Goal: Transaction & Acquisition: Purchase product/service

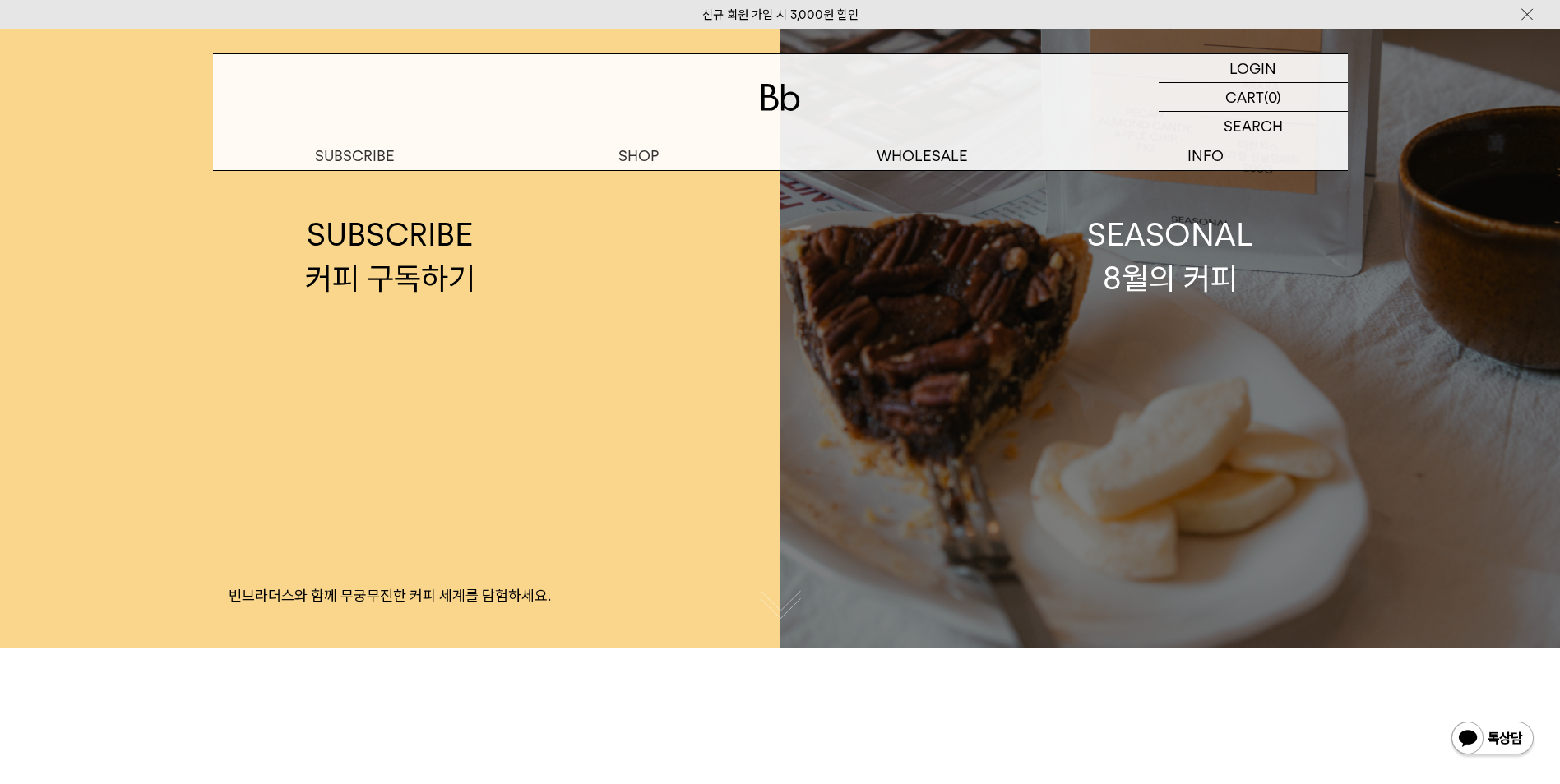
scroll to position [82, 0]
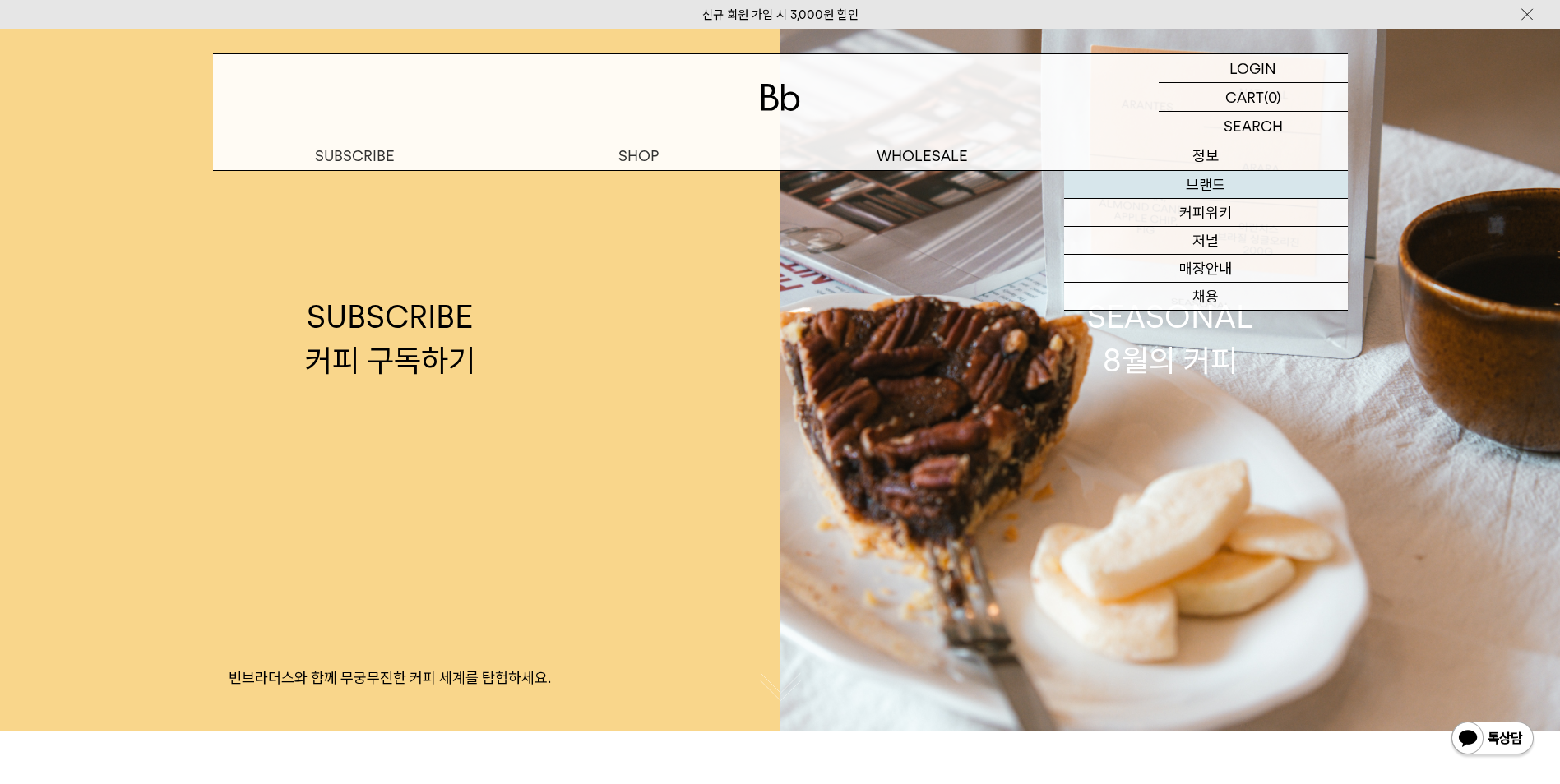
click at [1193, 184] on link "브랜드" at bounding box center [1205, 184] width 284 height 28
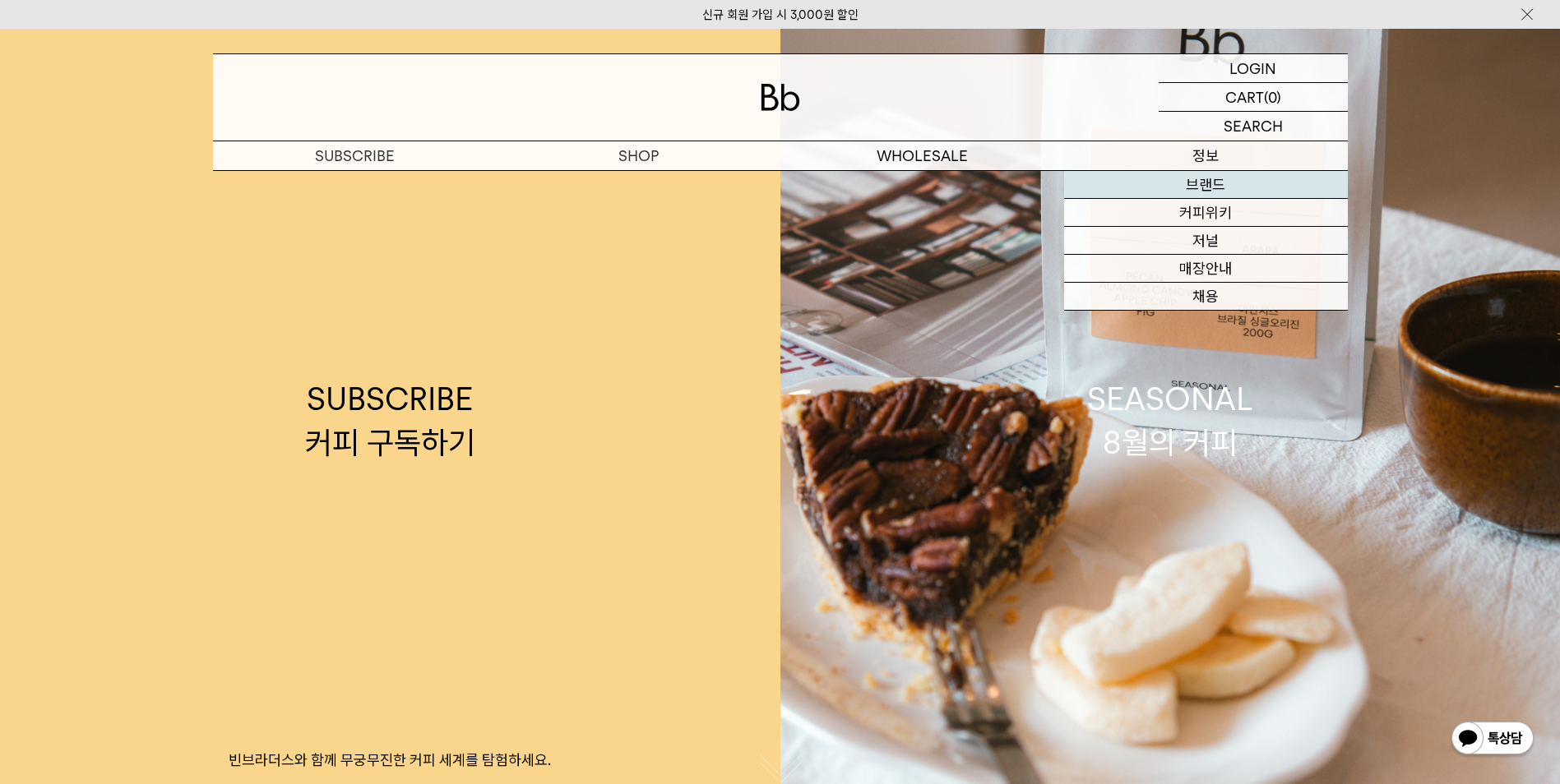
click at [1212, 179] on link "브랜드" at bounding box center [1205, 184] width 284 height 28
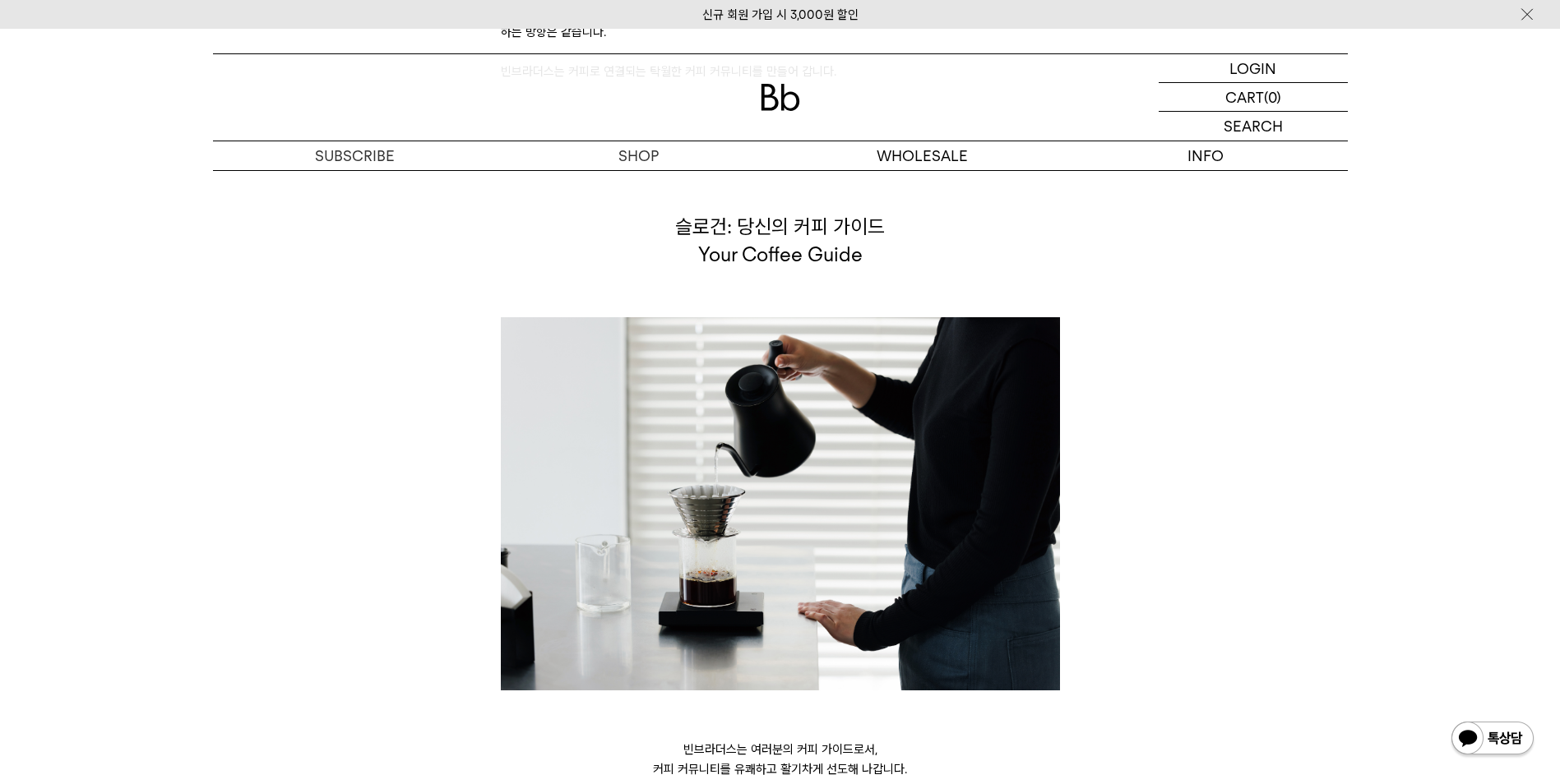
scroll to position [3699, 0]
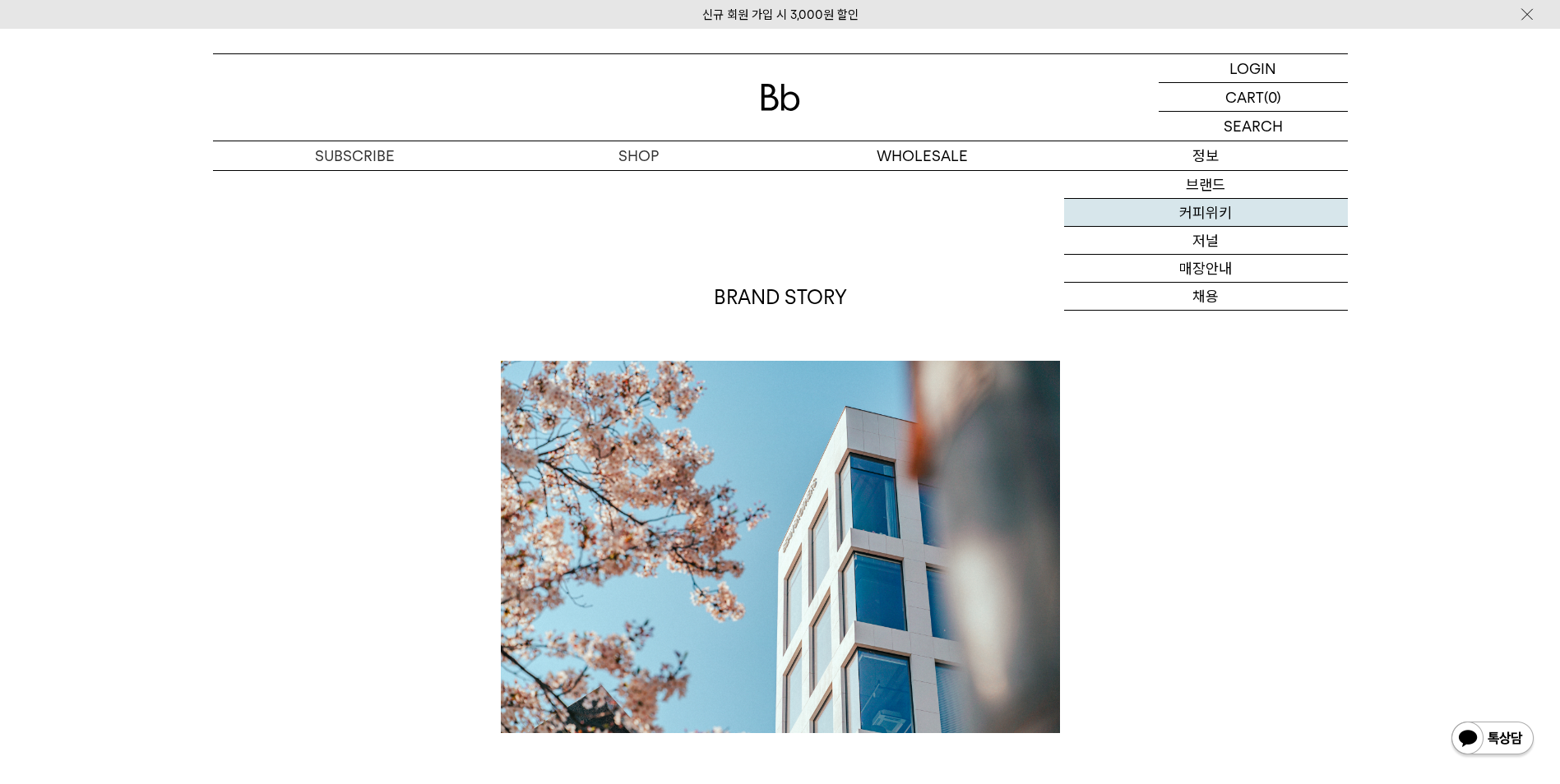
click at [1203, 214] on link "커피위키" at bounding box center [1205, 212] width 284 height 28
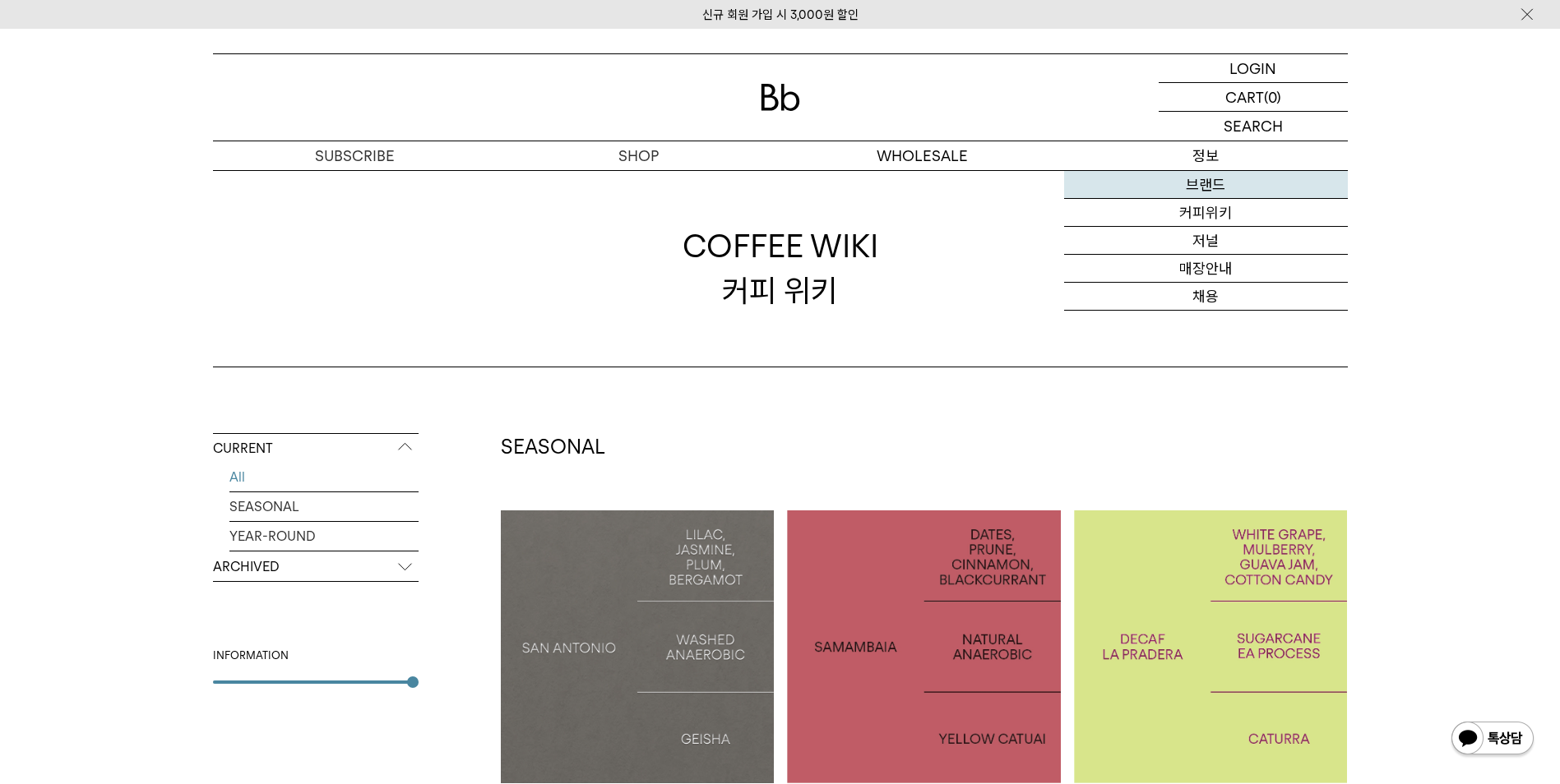
click at [1214, 181] on link "브랜드" at bounding box center [1205, 184] width 284 height 28
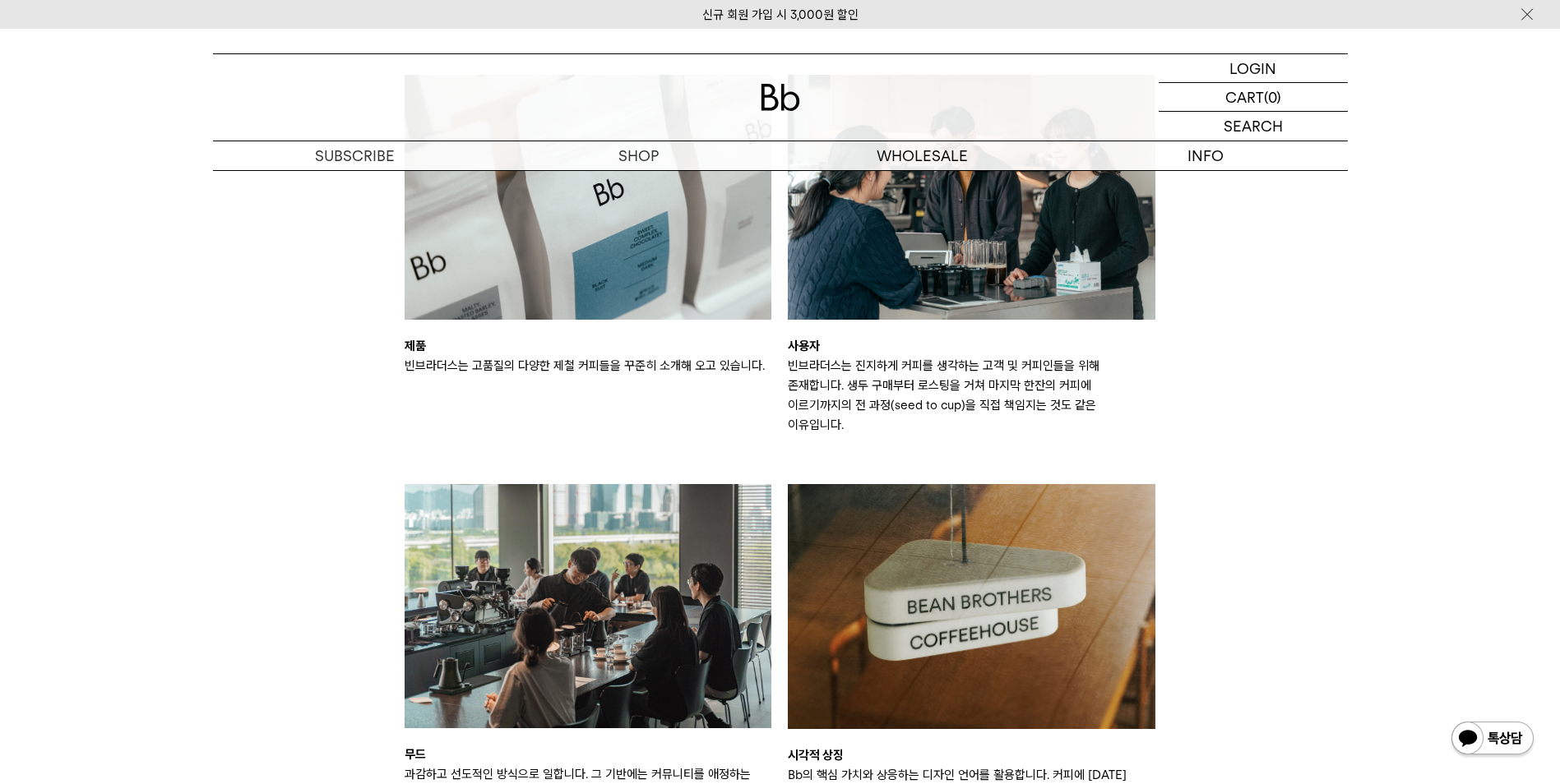
scroll to position [2220, 0]
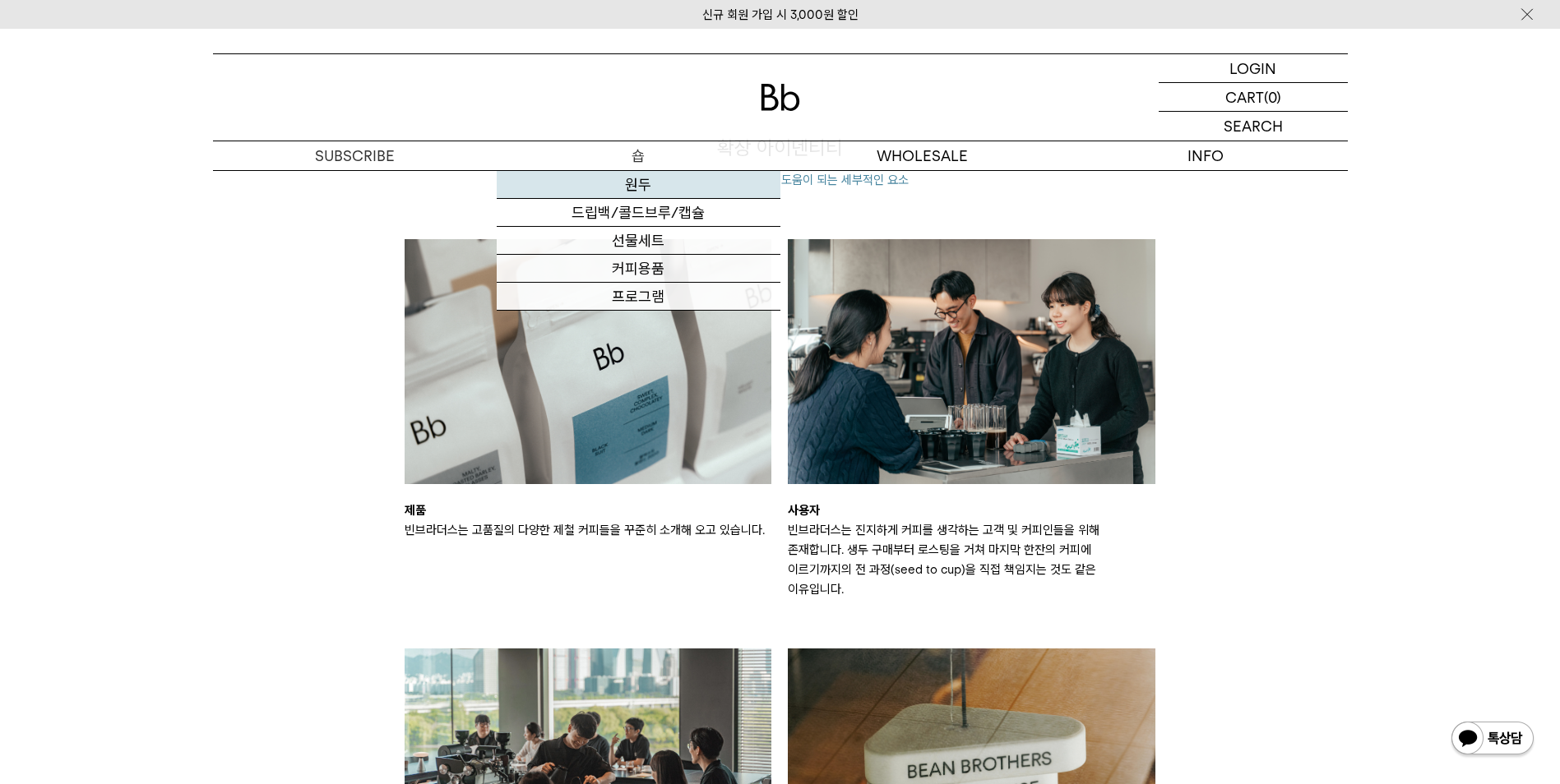
click at [637, 178] on link "원두" at bounding box center [639, 184] width 284 height 28
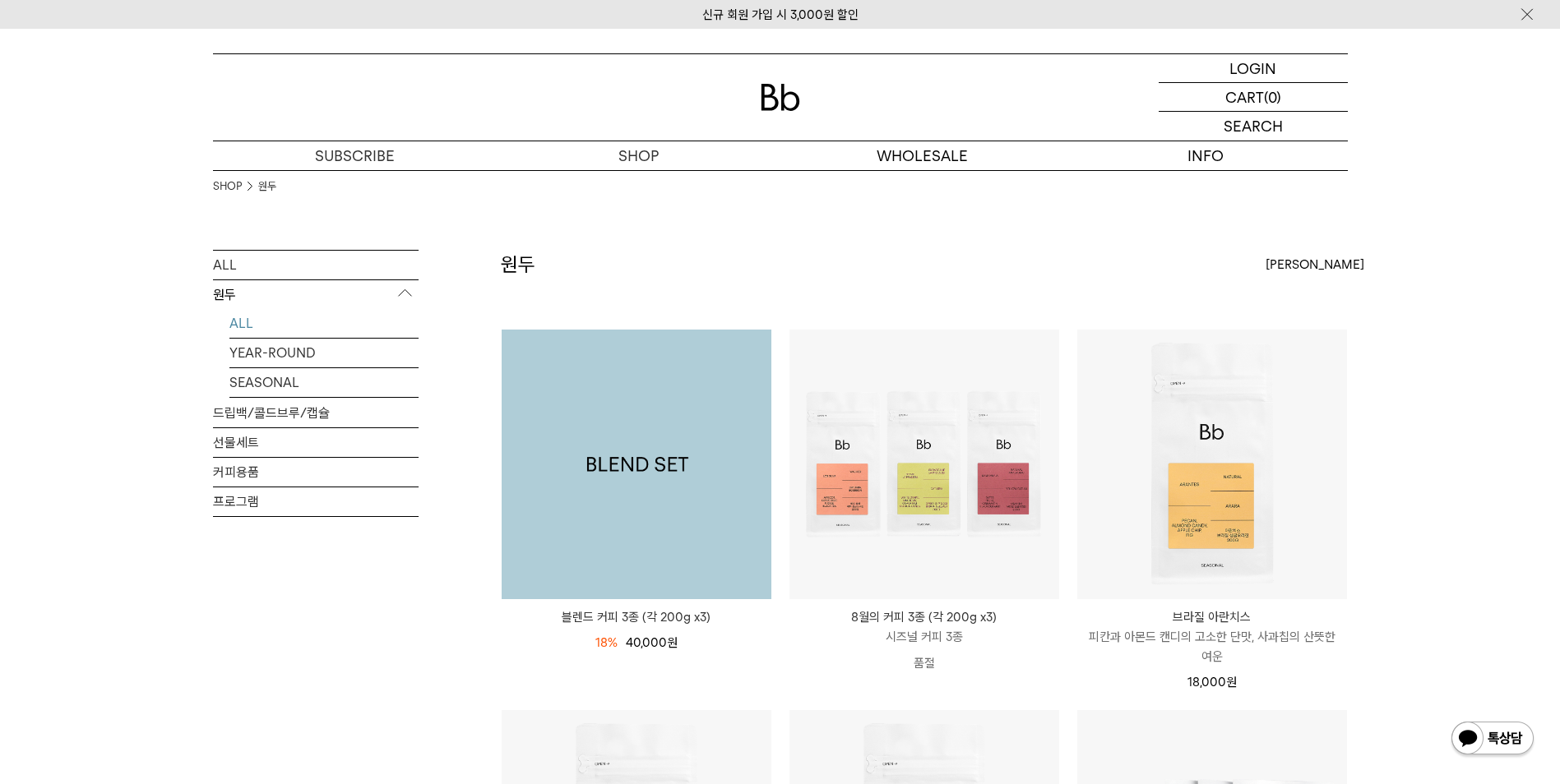
click at [622, 483] on img at bounding box center [636, 464] width 270 height 269
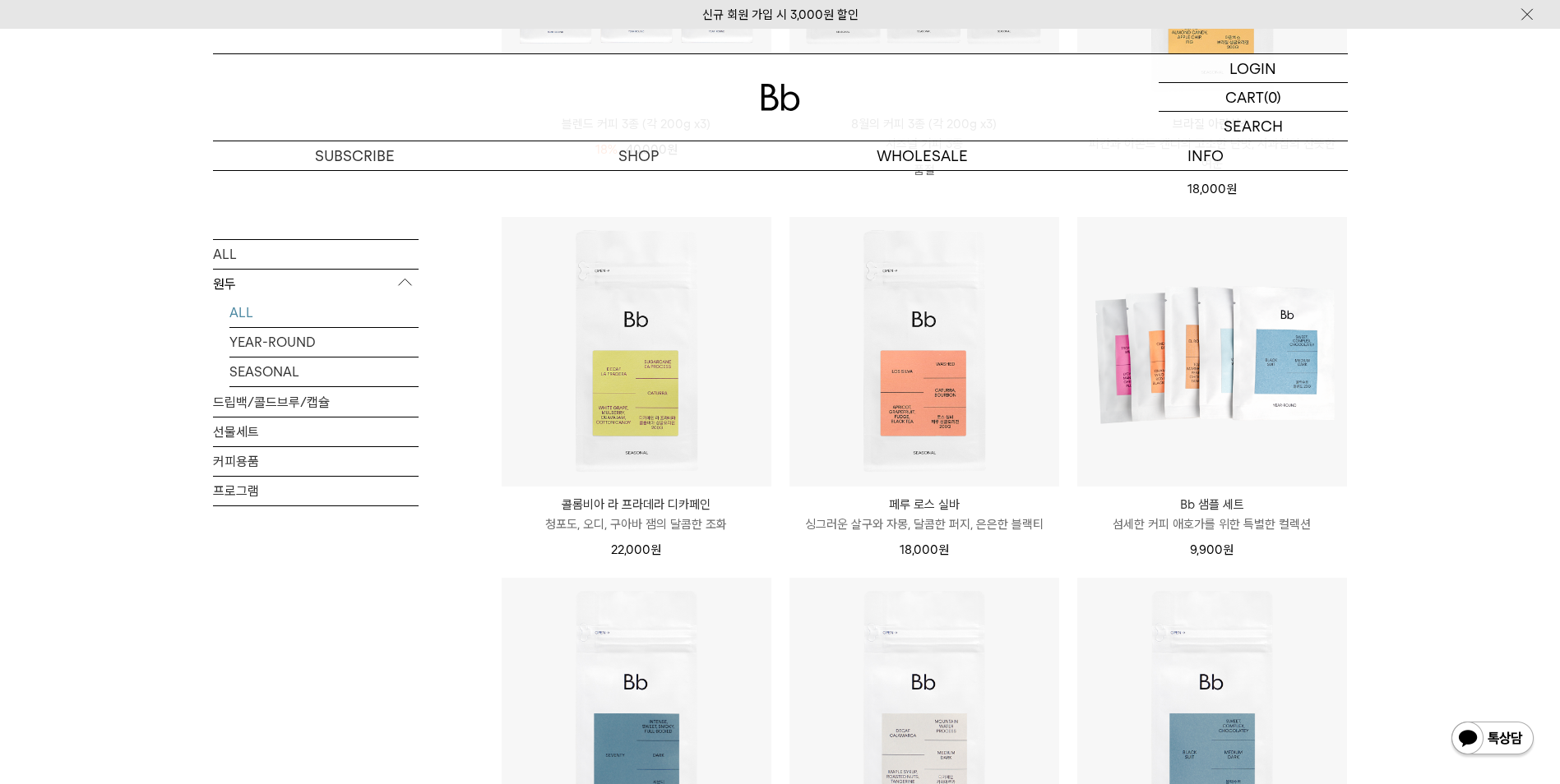
scroll to position [986, 0]
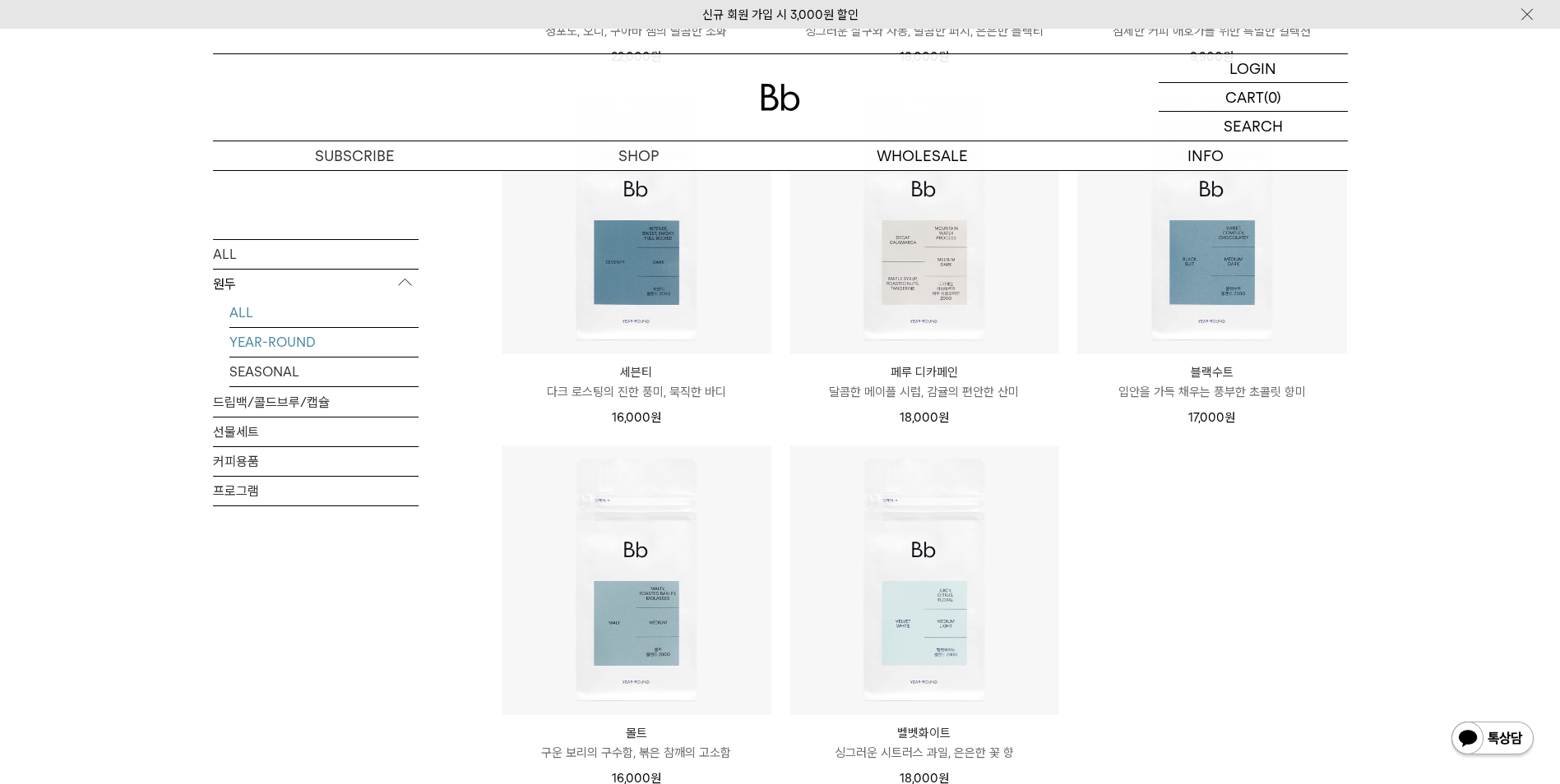
click at [287, 345] on link "YEAR-ROUND" at bounding box center [323, 342] width 189 height 29
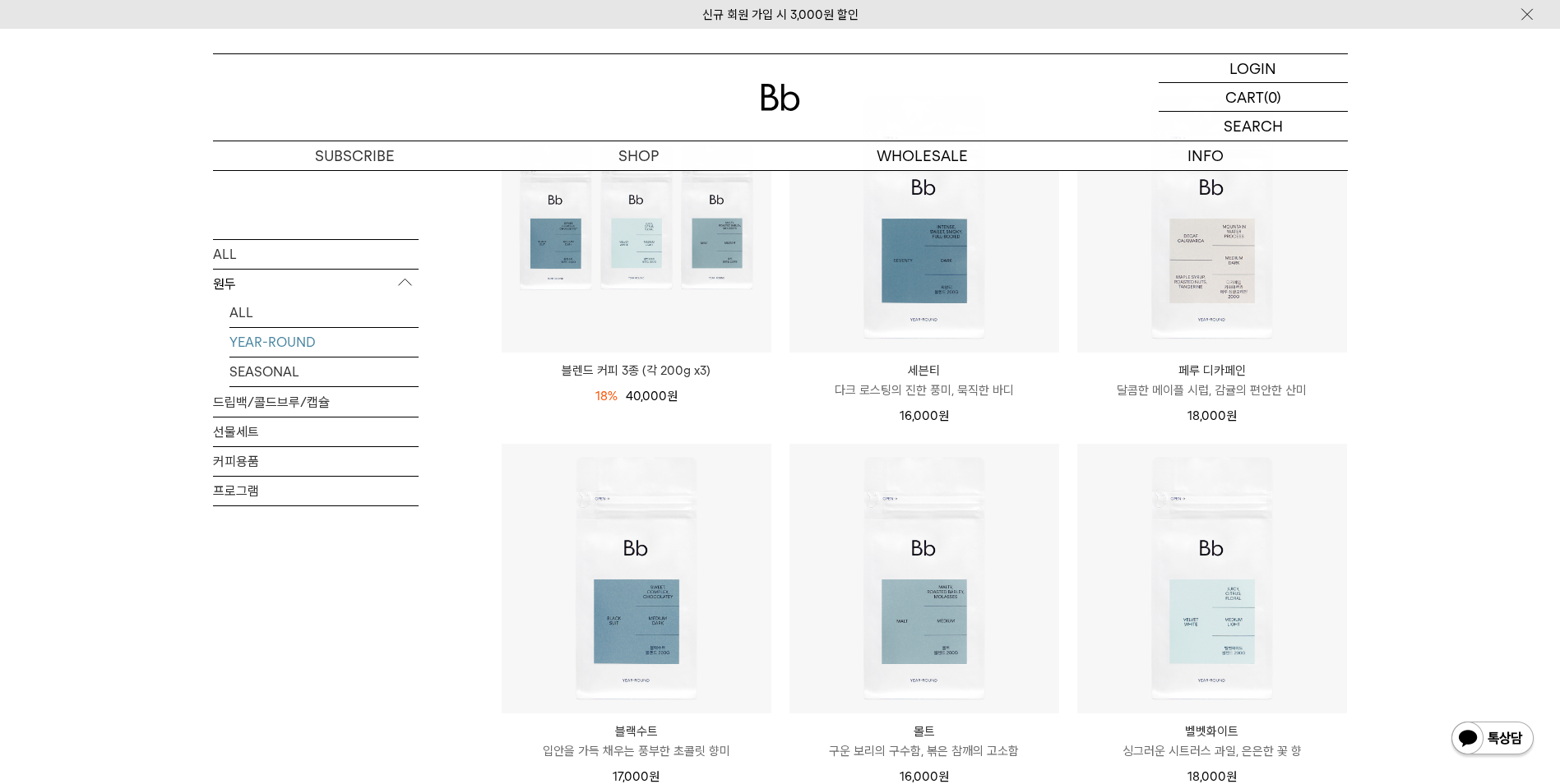
scroll to position [82, 0]
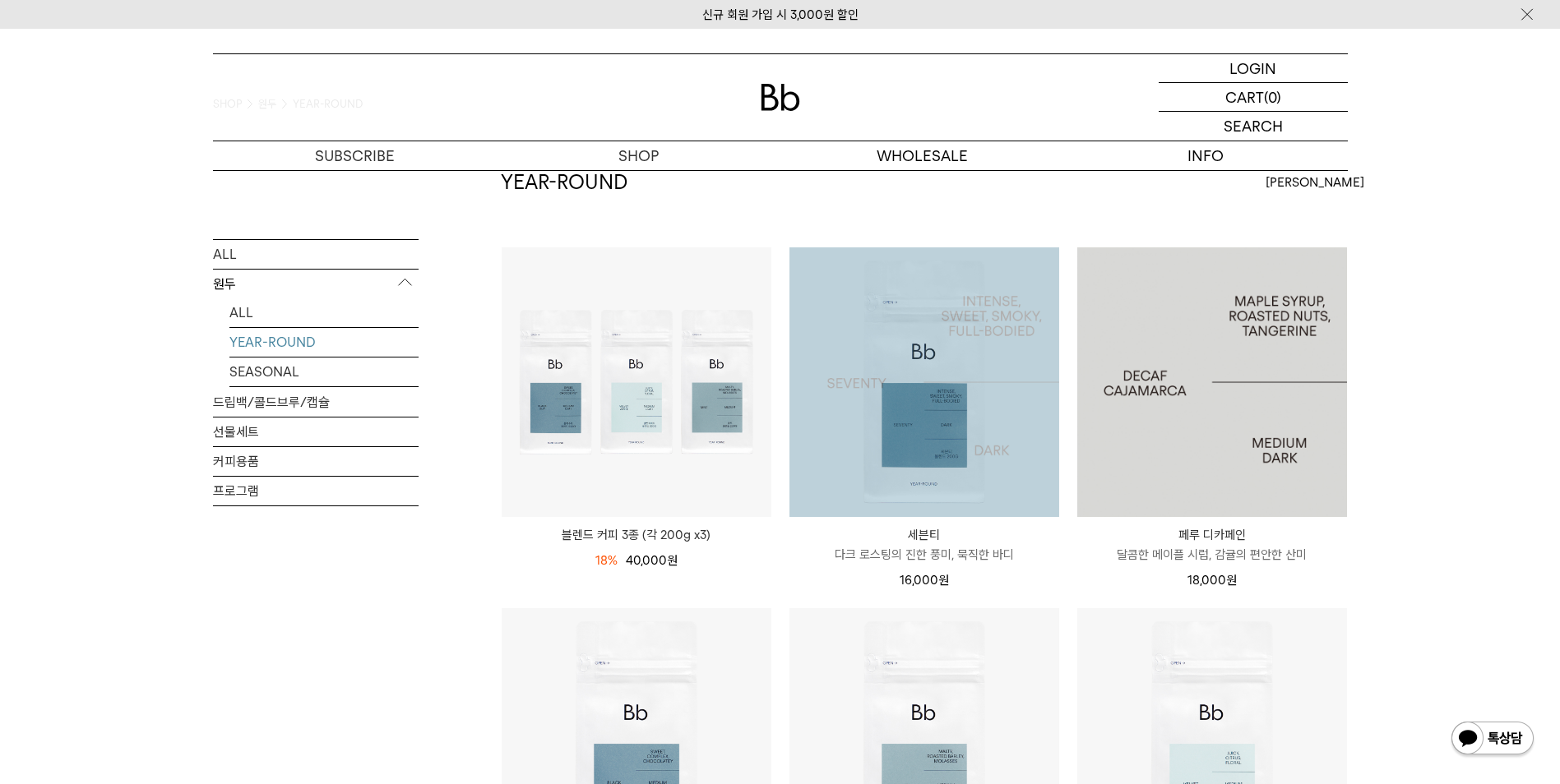
click at [963, 397] on img at bounding box center [924, 381] width 270 height 269
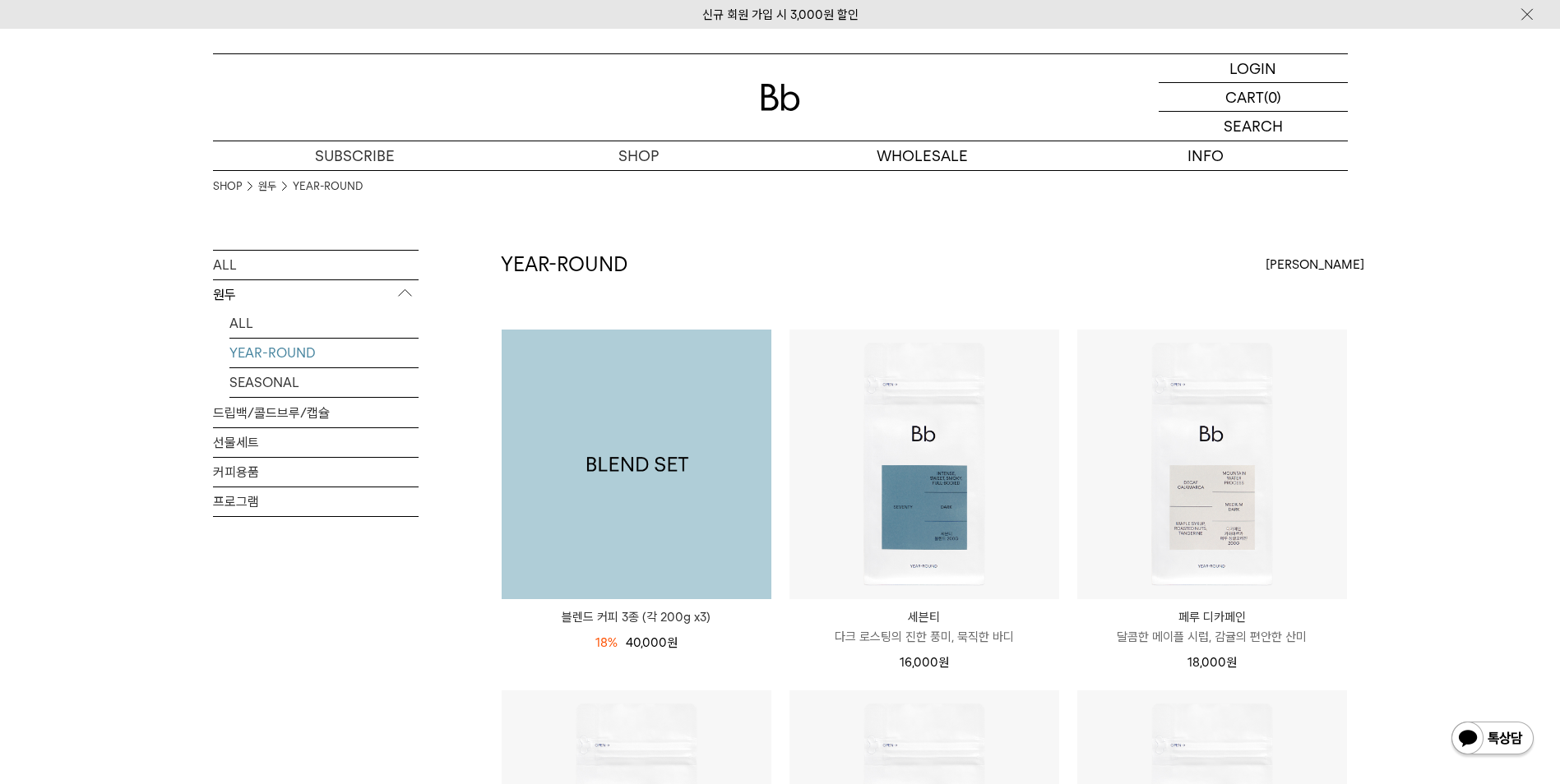
scroll to position [82, 0]
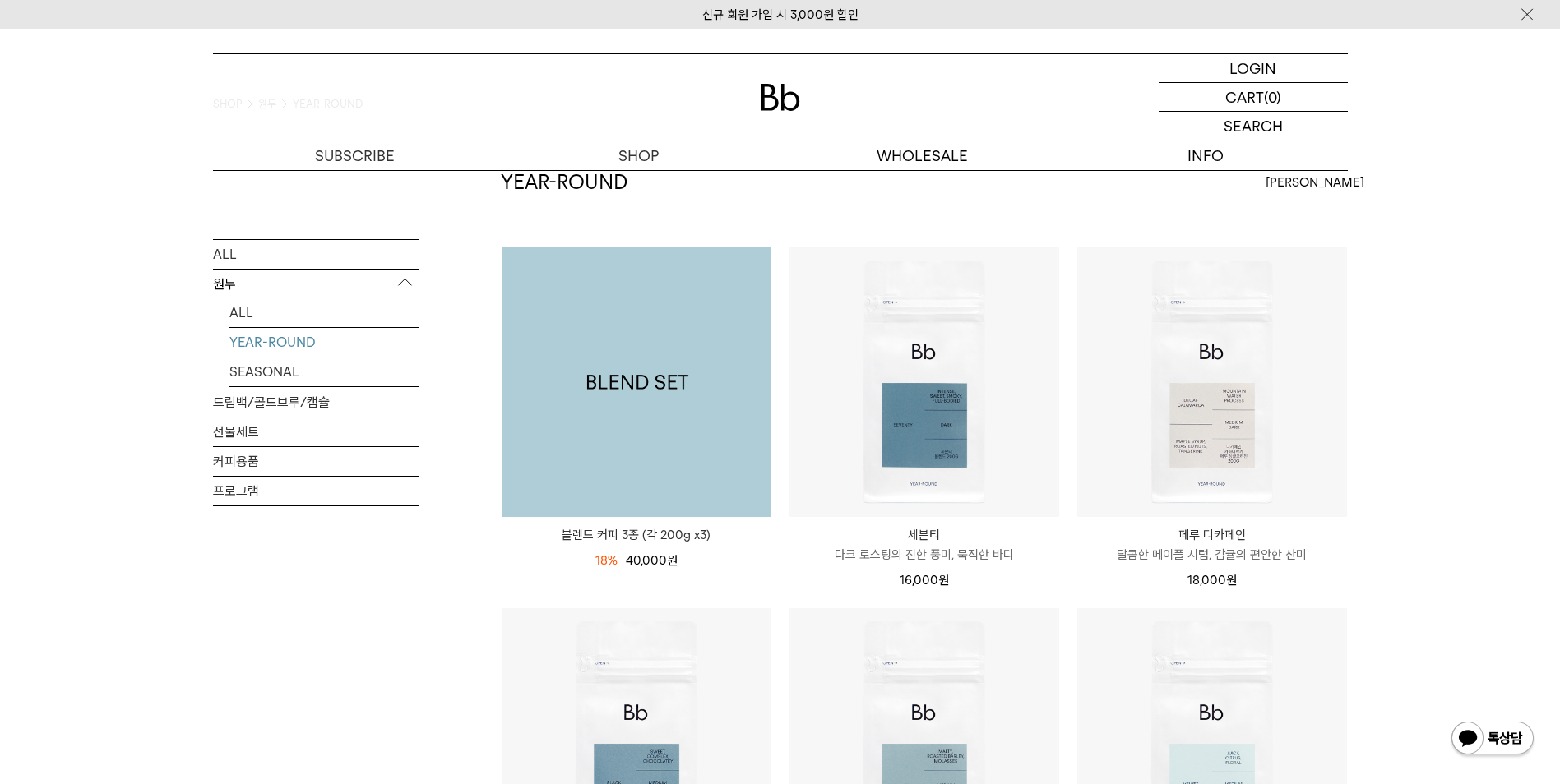
click at [682, 407] on img at bounding box center [636, 381] width 270 height 269
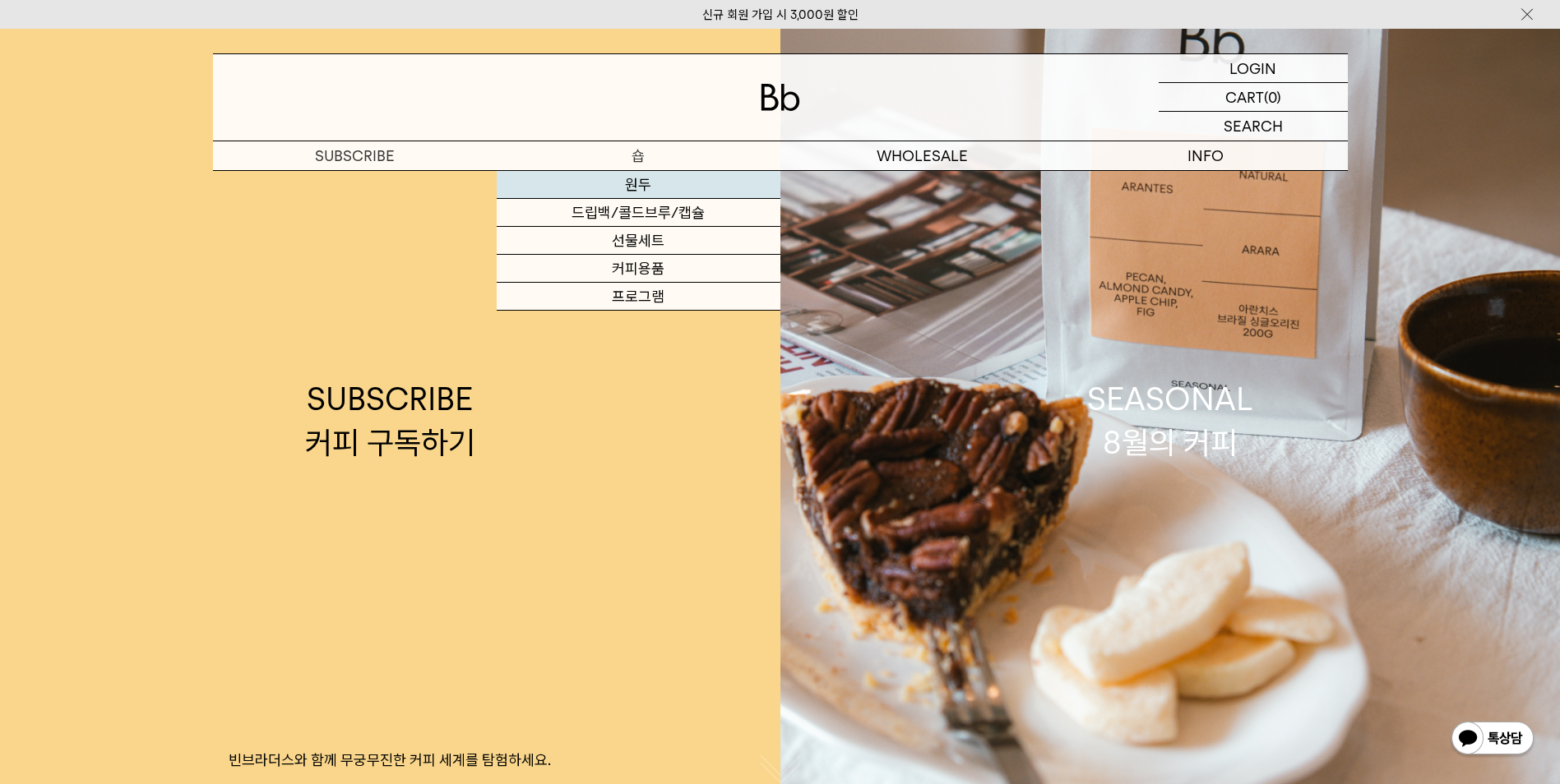
click at [640, 181] on link "원두" at bounding box center [639, 184] width 284 height 28
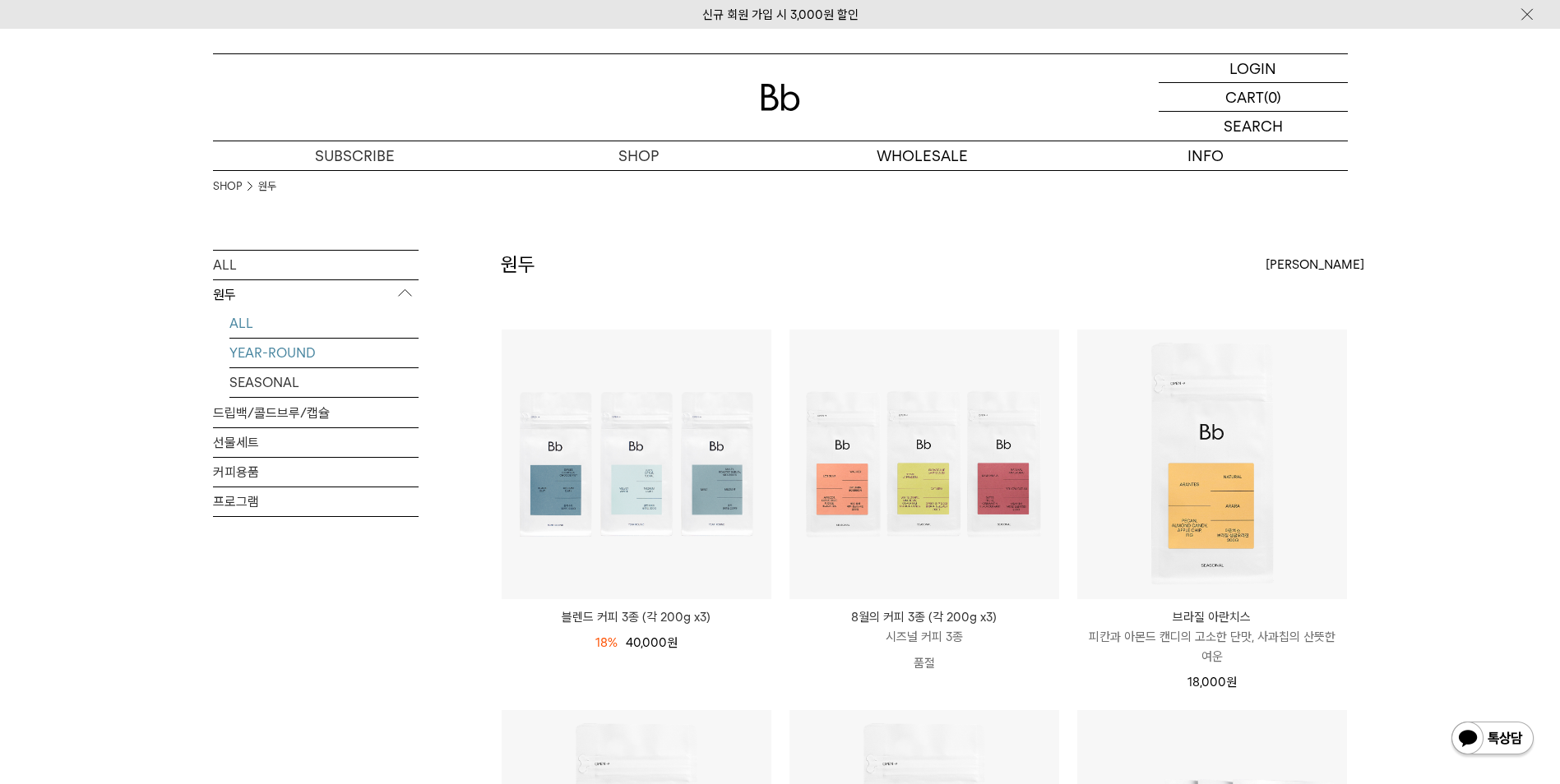
click at [282, 354] on link "YEAR-ROUND" at bounding box center [323, 353] width 189 height 29
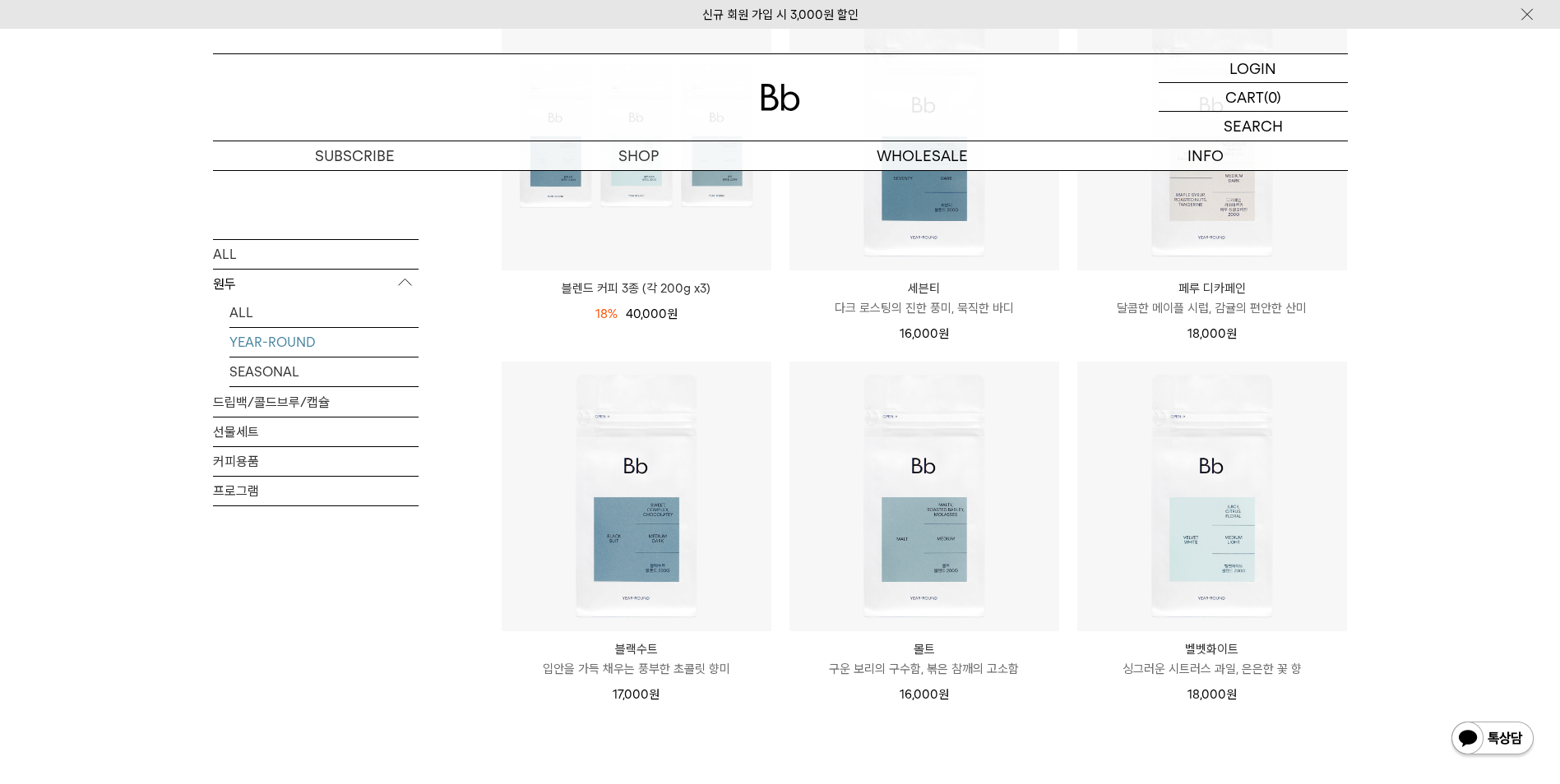
scroll to position [411, 0]
